Goal: Task Accomplishment & Management: Manage account settings

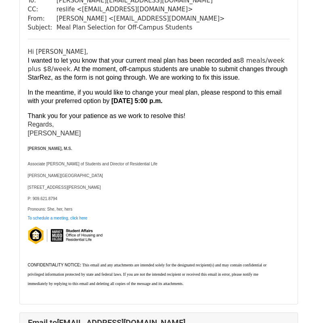
scroll to position [444, 0]
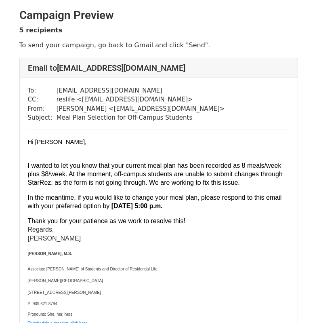
scroll to position [2, 0]
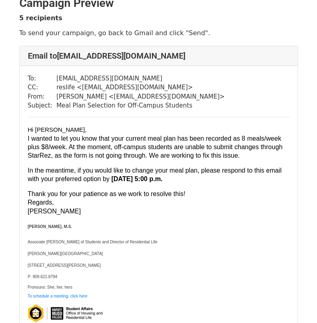
scroll to position [13, 0]
